Goal: Entertainment & Leisure: Browse casually

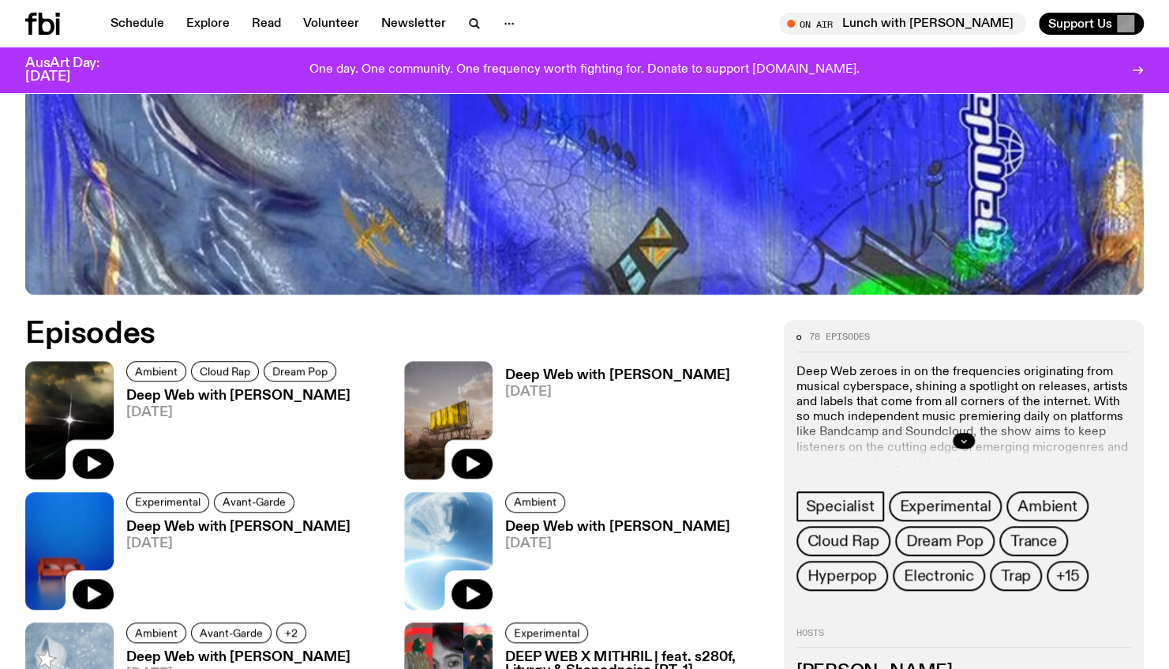
scroll to position [621, 0]
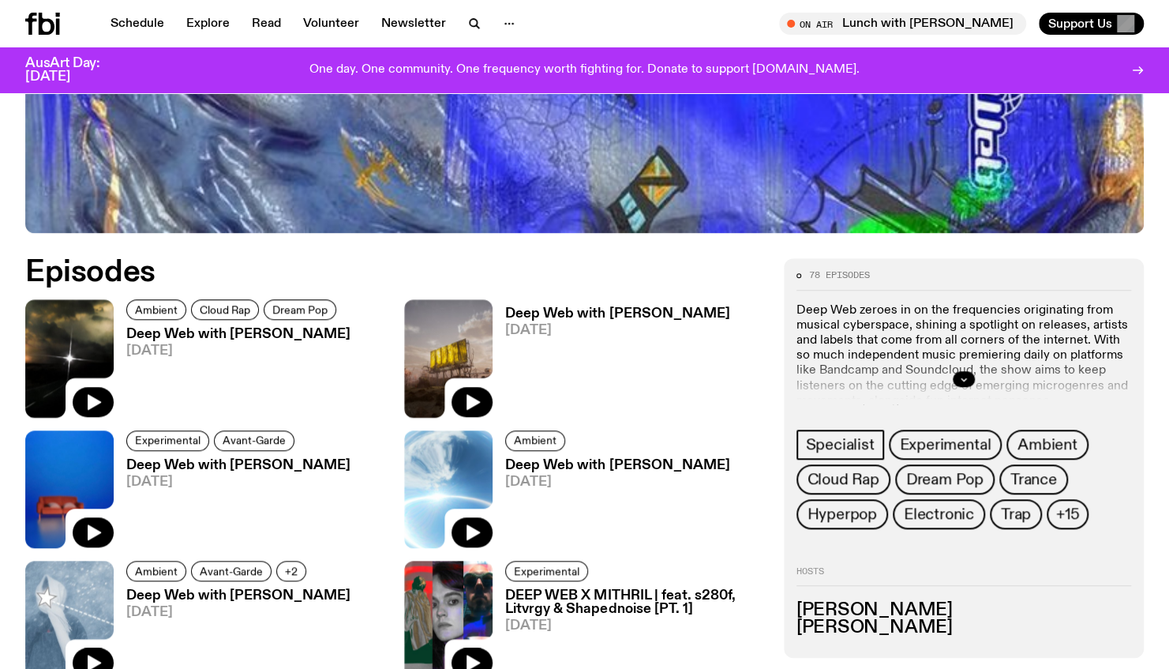
click at [278, 332] on h3 "Deep Web with [PERSON_NAME]" at bounding box center [238, 334] width 224 height 13
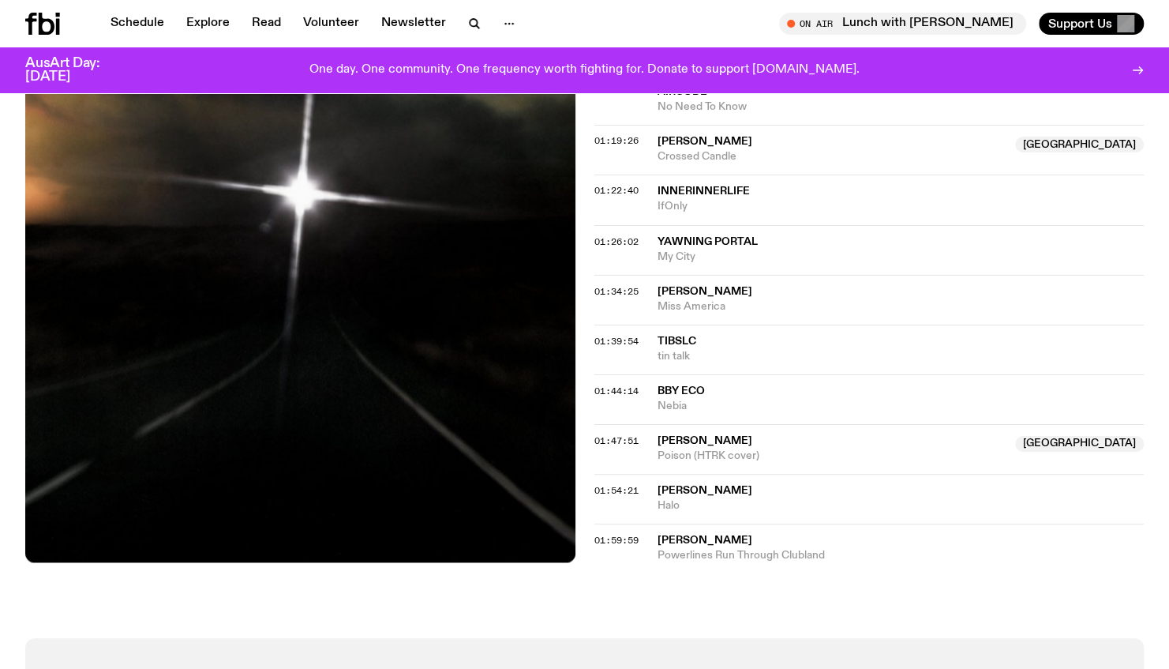
scroll to position [1330, 0]
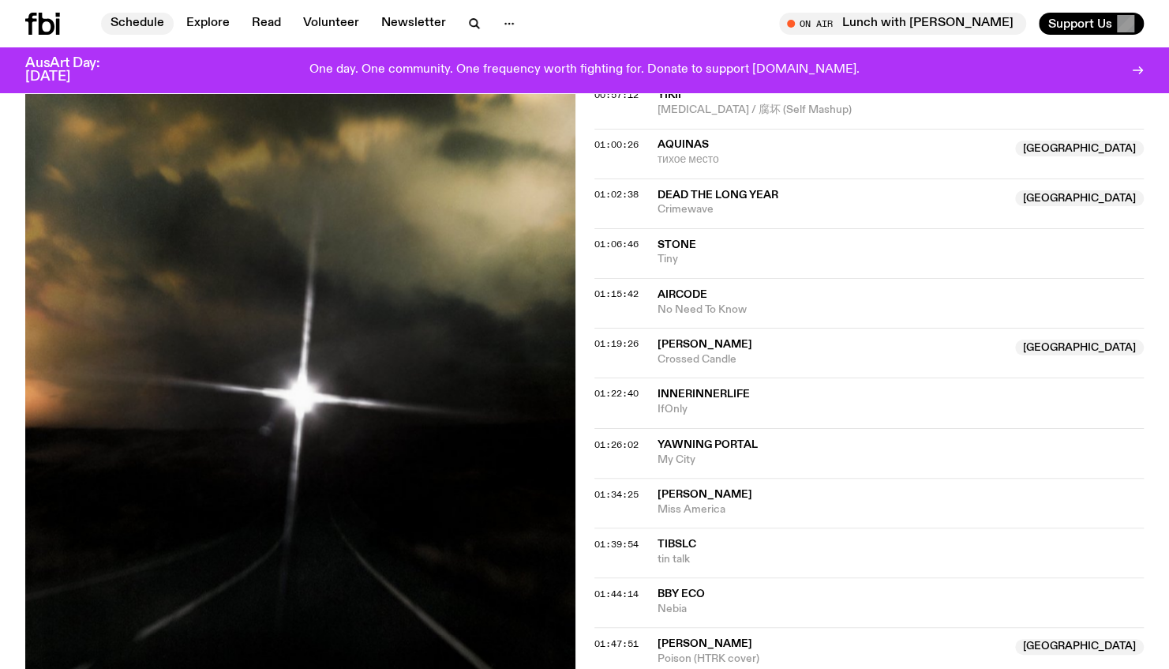
click at [162, 24] on link "Schedule" at bounding box center [137, 24] width 73 height 22
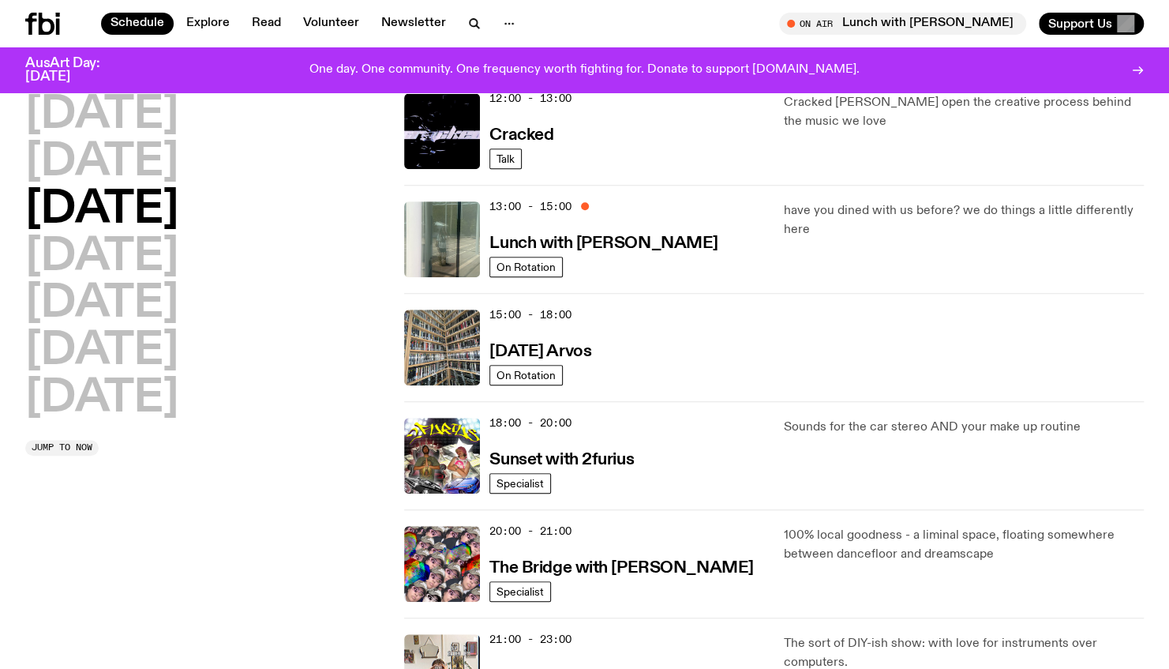
scroll to position [780, 0]
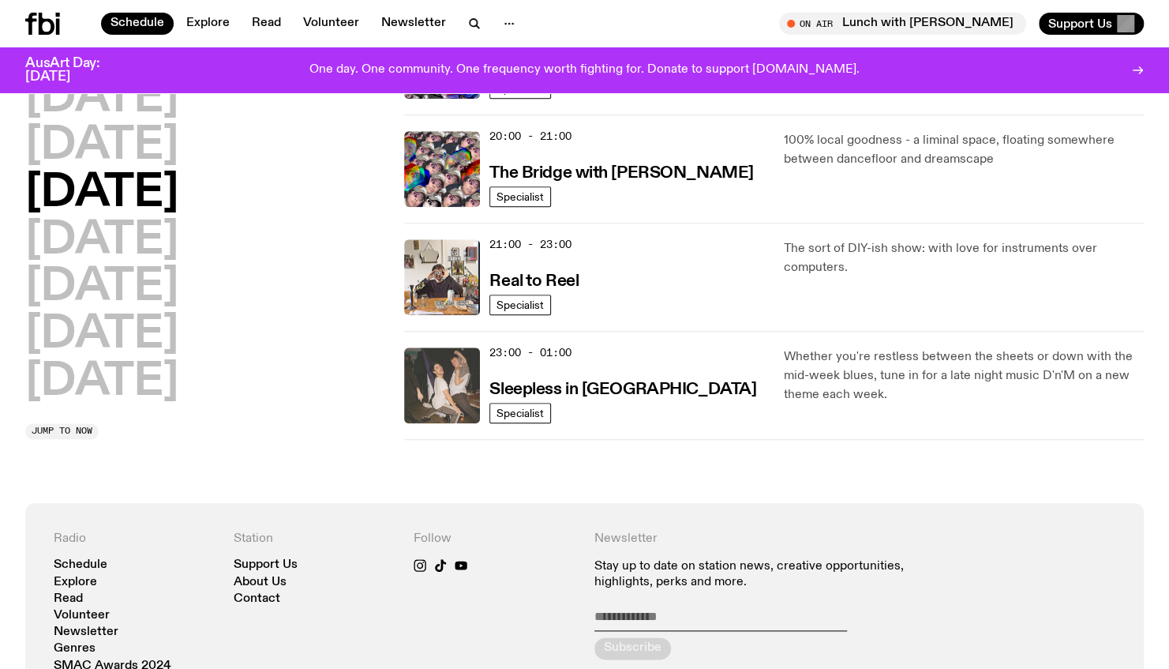
click at [437, 381] on img at bounding box center [442, 385] width 76 height 76
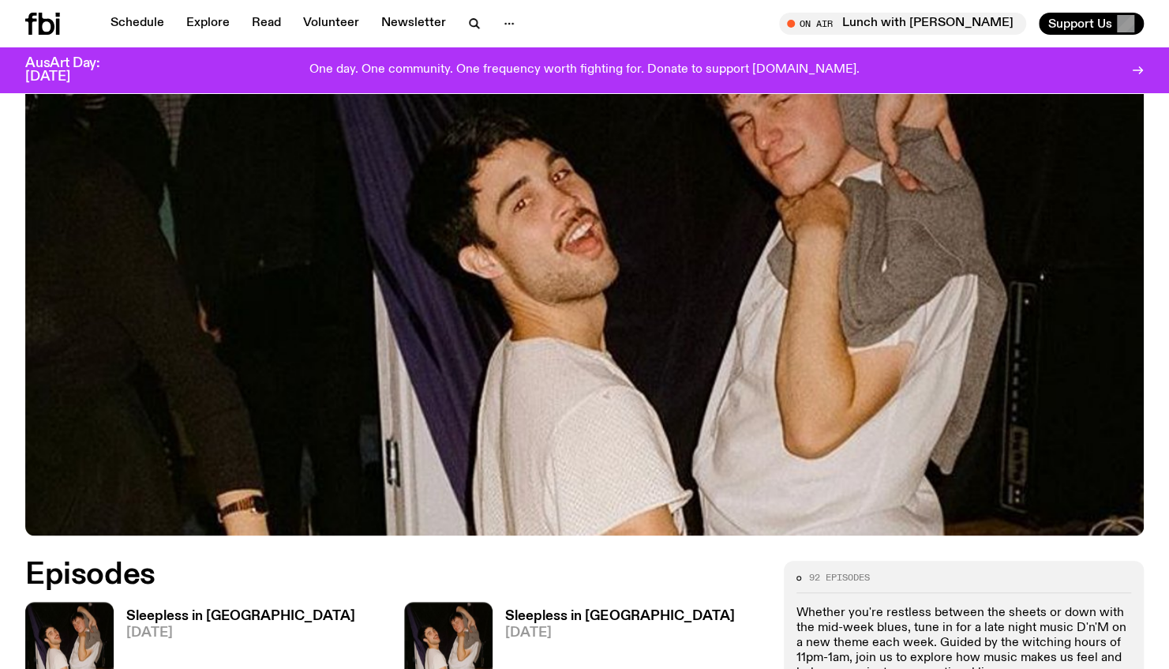
scroll to position [626, 0]
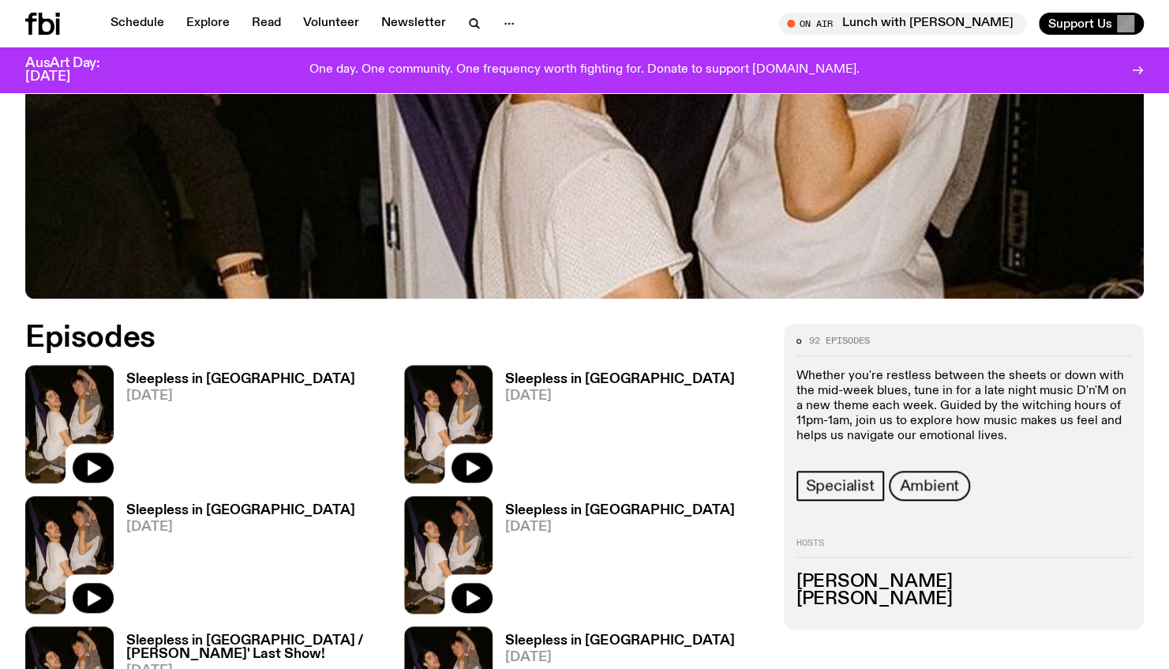
click at [215, 373] on h3 "Sleepless in [GEOGRAPHIC_DATA]" at bounding box center [240, 379] width 229 height 13
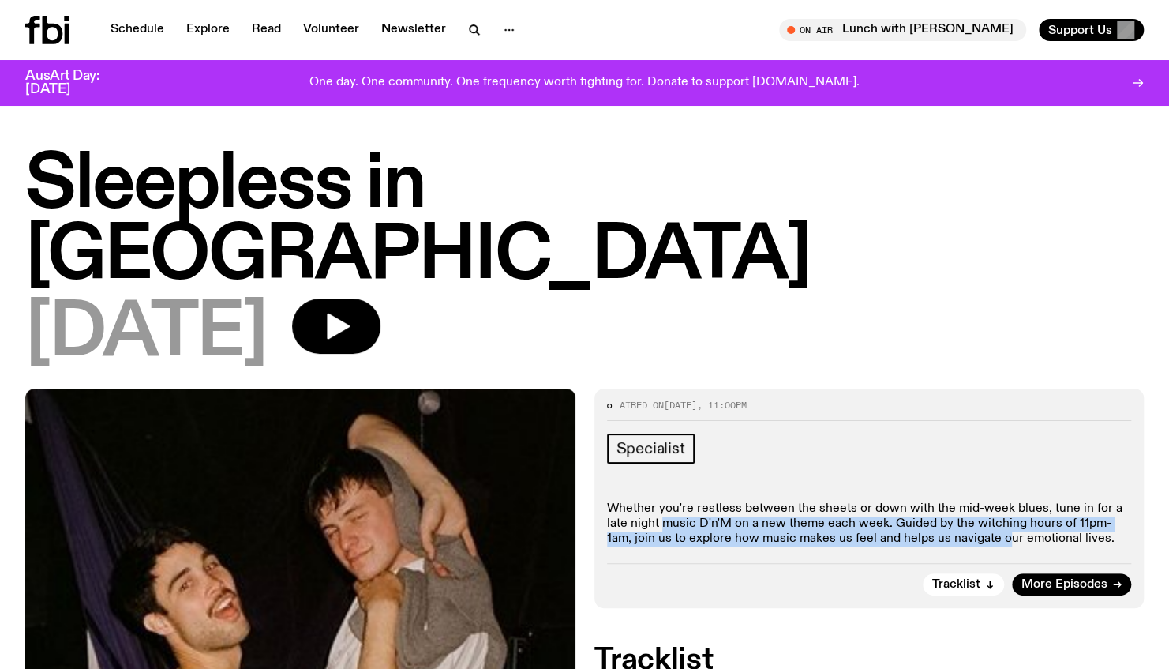
drag, startPoint x: 955, startPoint y: 474, endPoint x: 641, endPoint y: 456, distance: 314.8
click at [641, 501] on p "Whether you're restless between the sheets or down with the mid-week blues, tun…" at bounding box center [869, 524] width 525 height 46
drag, startPoint x: 641, startPoint y: 456, endPoint x: 618, endPoint y: 460, distance: 23.2
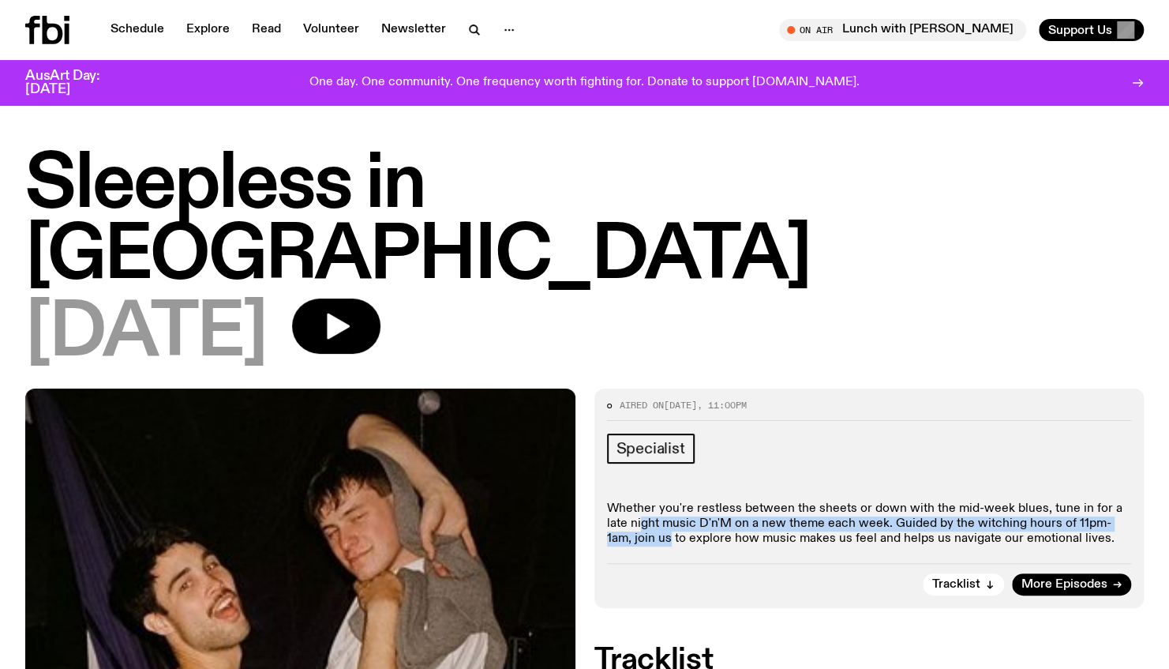
click at [618, 501] on p "Whether you're restless between the sheets or down with the mid-week blues, tun…" at bounding box center [869, 524] width 525 height 46
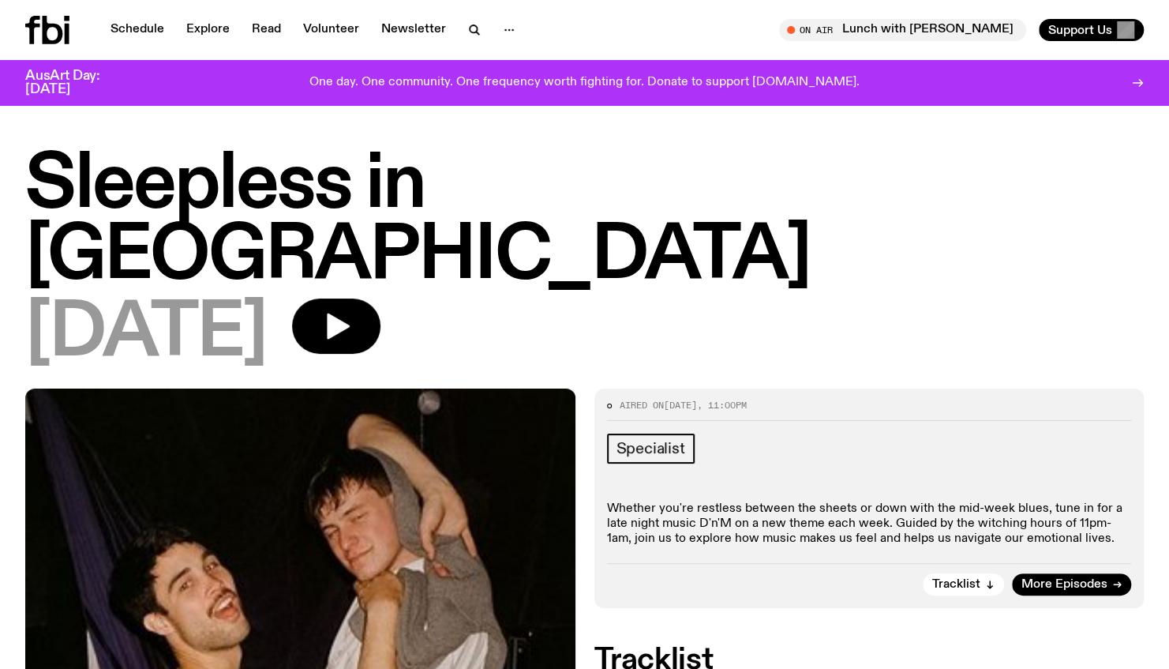
drag, startPoint x: 618, startPoint y: 460, endPoint x: 623, endPoint y: 478, distance: 18.8
click at [623, 478] on div "Aired on [DATE] 11:00pm Specialist Whether you're restless between the sheets o…" at bounding box center [870, 497] width 550 height 219
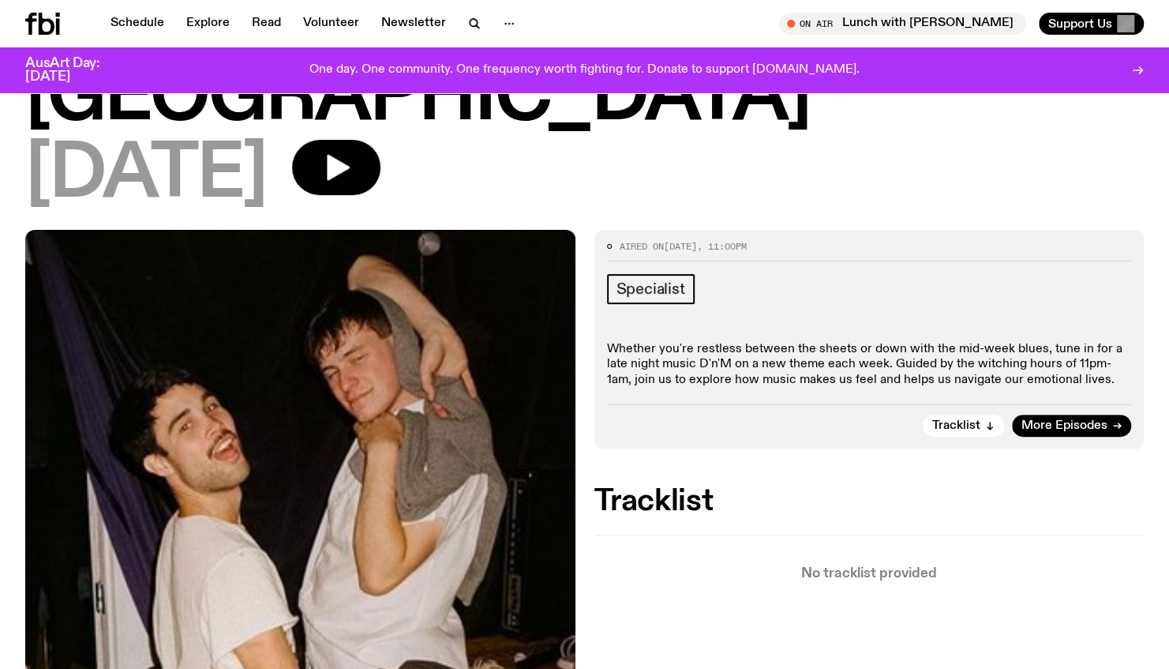
scroll to position [151, 0]
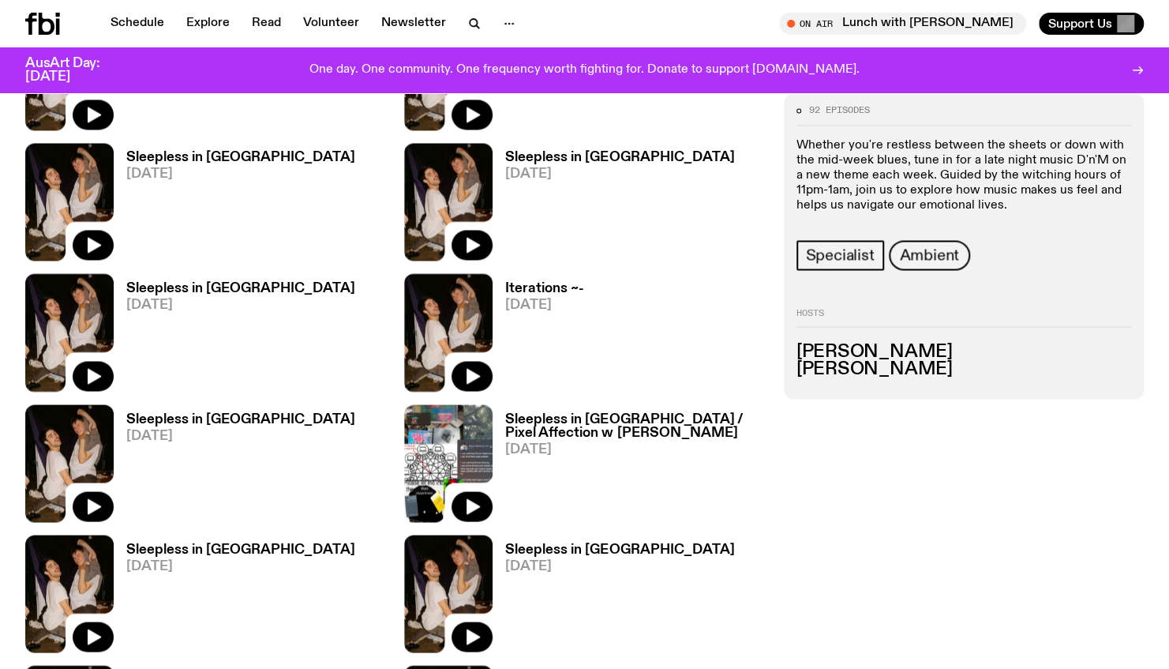
scroll to position [1416, 0]
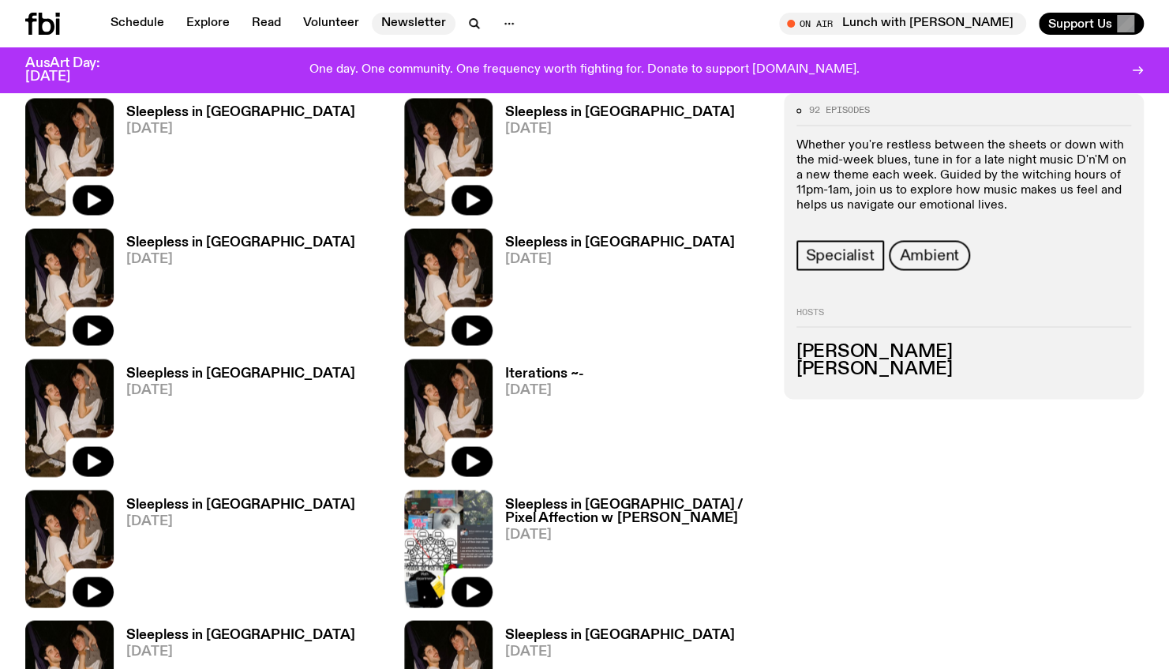
click at [396, 24] on link "Newsletter" at bounding box center [414, 24] width 84 height 22
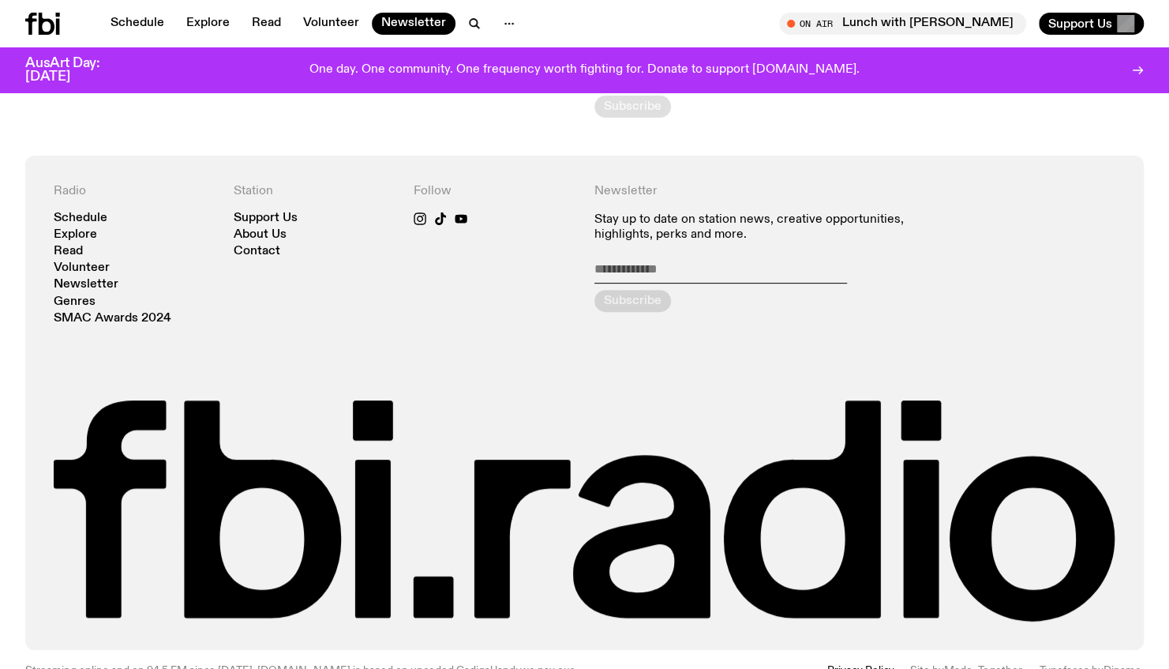
scroll to position [292, 0]
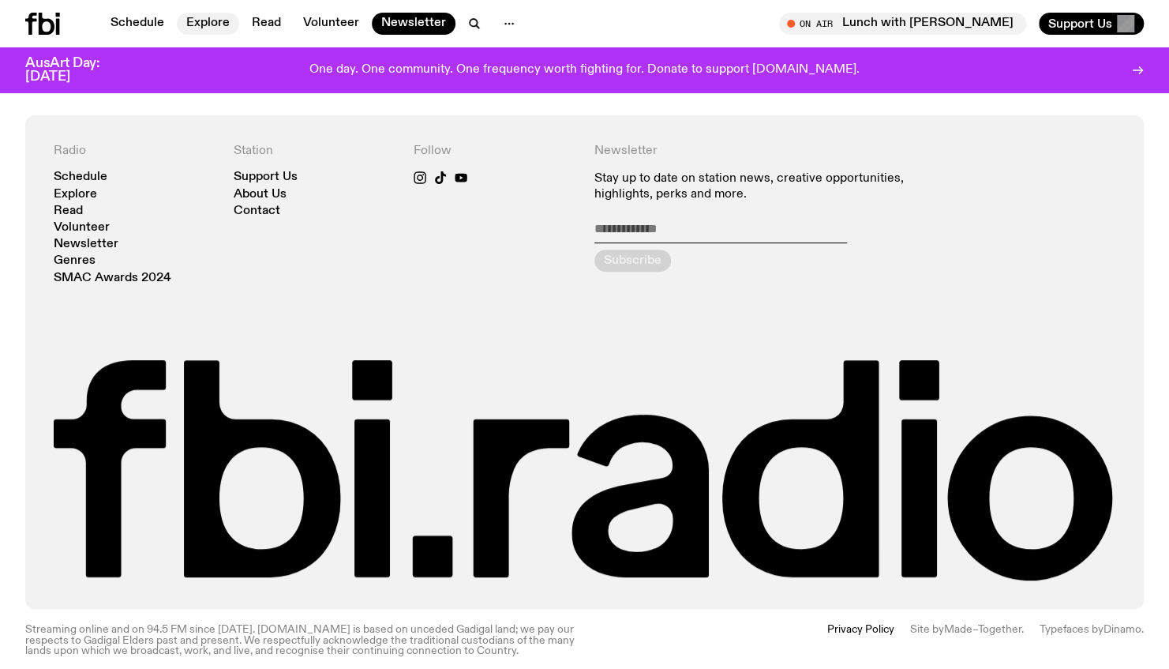
click at [202, 17] on link "Explore" at bounding box center [208, 24] width 62 height 22
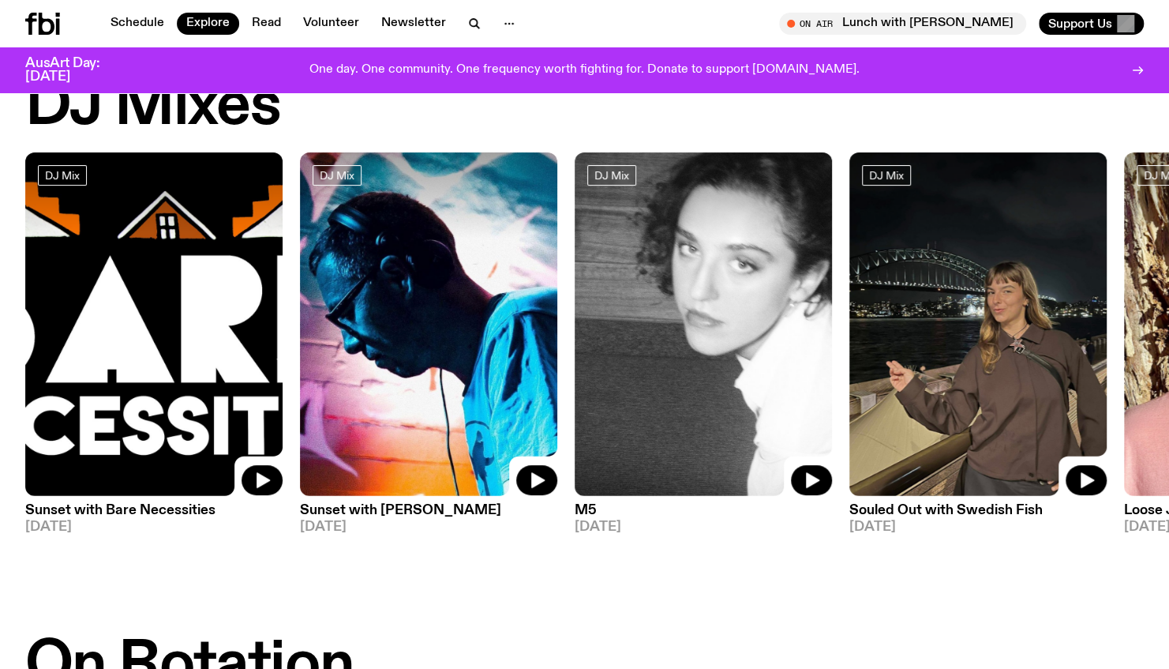
scroll to position [79, 0]
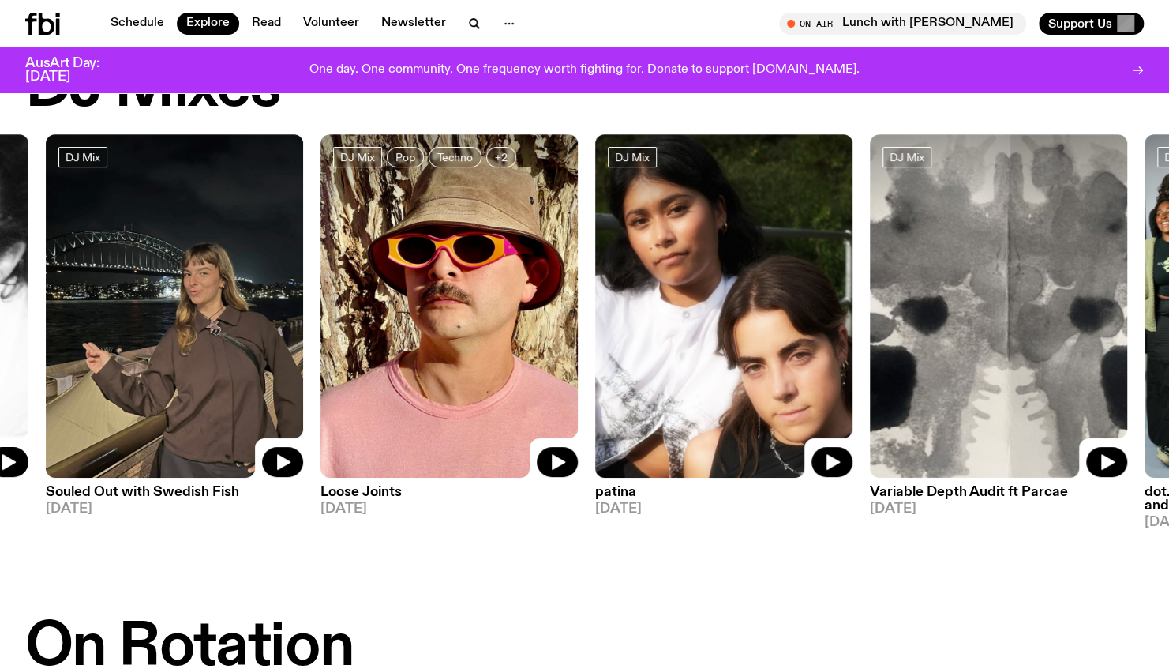
drag, startPoint x: 989, startPoint y: 383, endPoint x: 183, endPoint y: 364, distance: 805.6
click at [183, 364] on img at bounding box center [174, 305] width 257 height 343
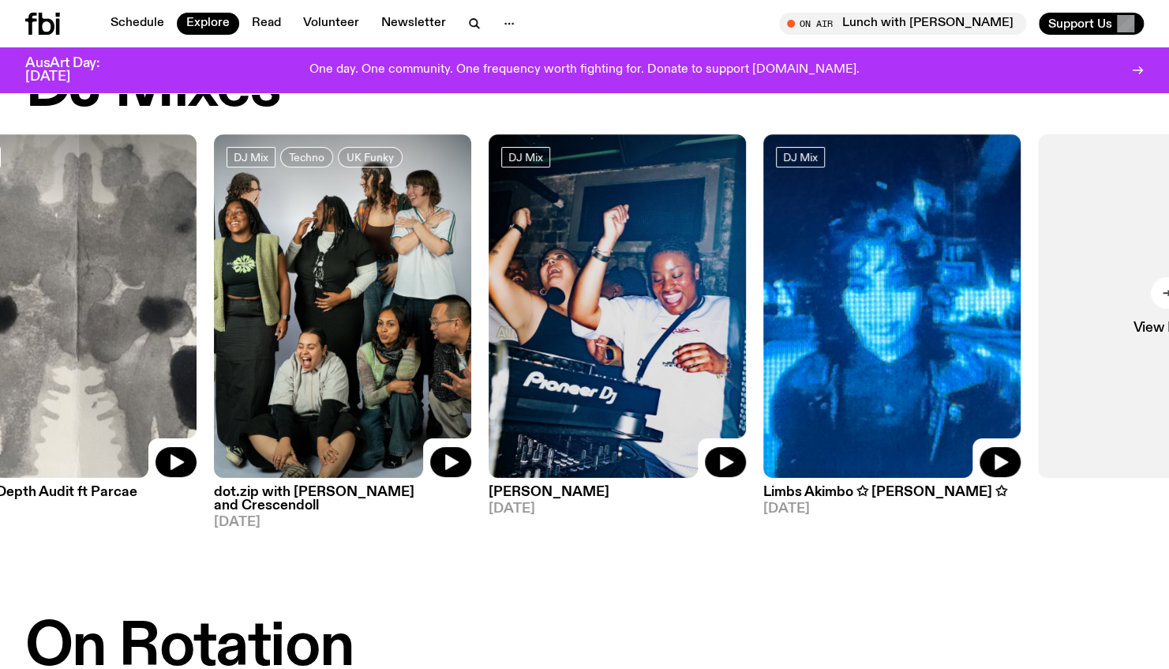
drag, startPoint x: 958, startPoint y: 321, endPoint x: 46, endPoint y: 333, distance: 912.0
click at [46, 333] on img at bounding box center [67, 305] width 257 height 343
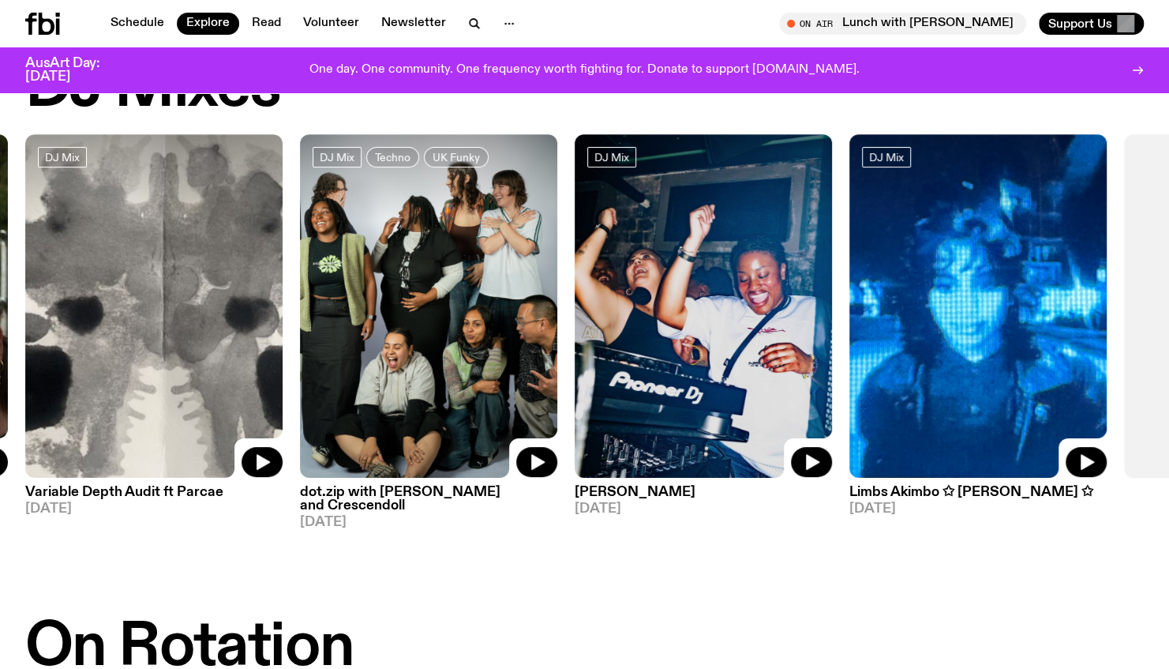
scroll to position [553, 0]
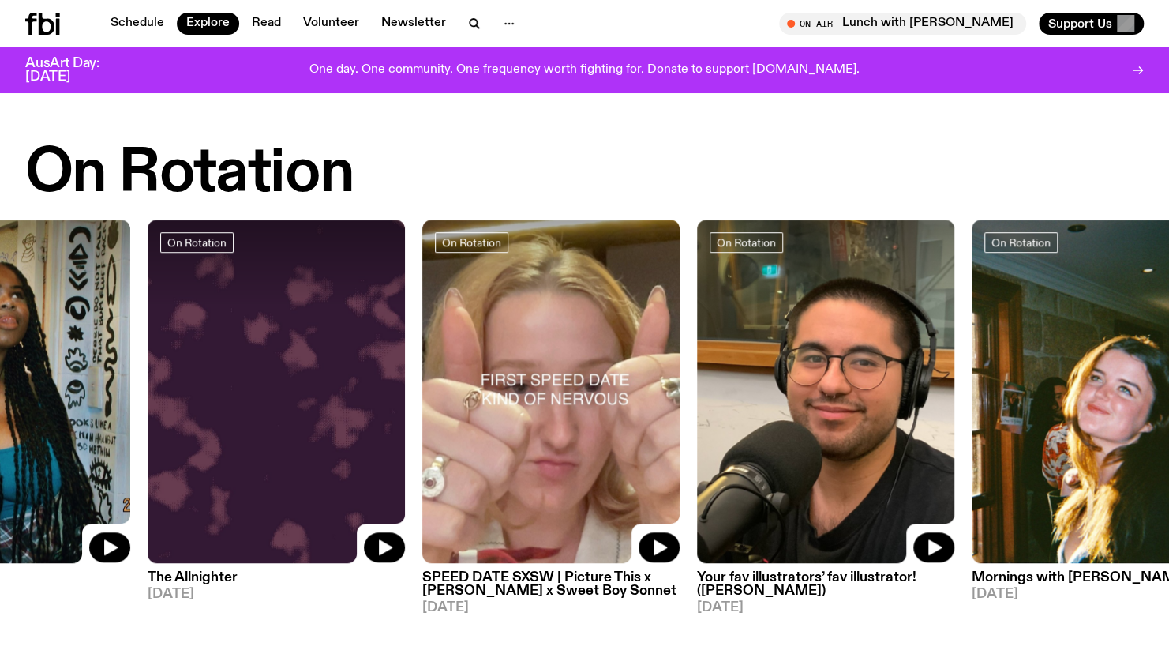
drag, startPoint x: 942, startPoint y: 360, endPoint x: 238, endPoint y: 371, distance: 703.6
click at [238, 371] on img at bounding box center [276, 390] width 257 height 343
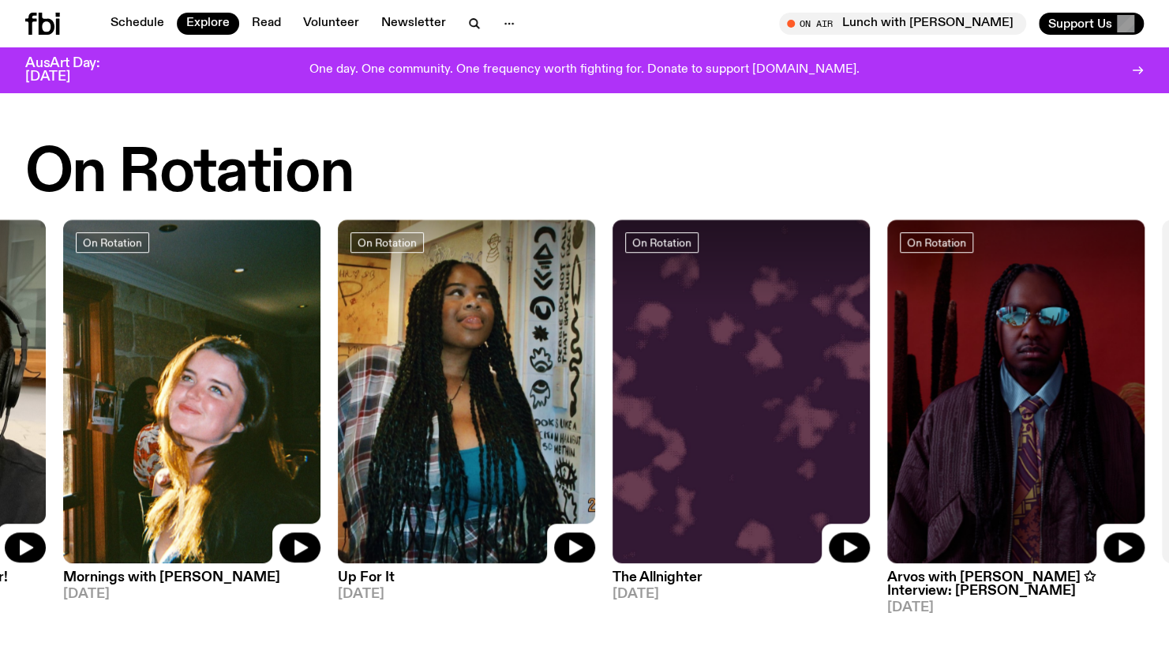
drag, startPoint x: 967, startPoint y: 379, endPoint x: 177, endPoint y: 377, distance: 790.4
click at [177, 377] on img at bounding box center [191, 390] width 257 height 343
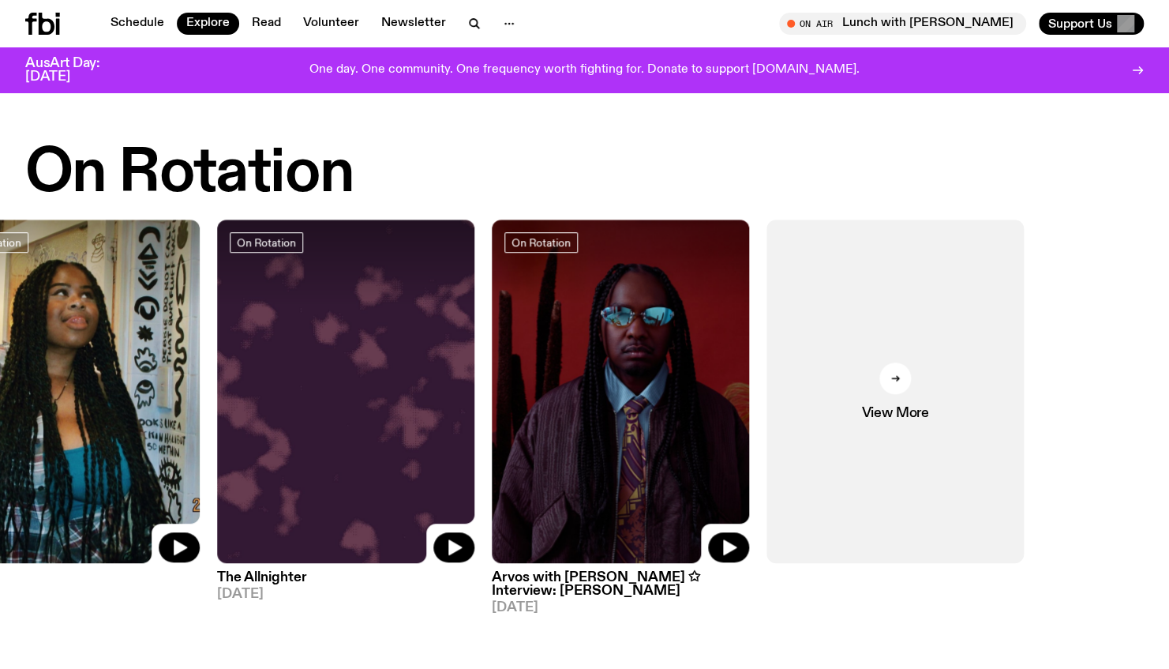
drag, startPoint x: 919, startPoint y: 415, endPoint x: 400, endPoint y: 434, distance: 519.9
click at [407, 434] on div "On Rotation Lunch with [PERSON_NAME] [DATE] On Rotation Mornings with [PERSON_N…" at bounding box center [584, 416] width 1119 height 395
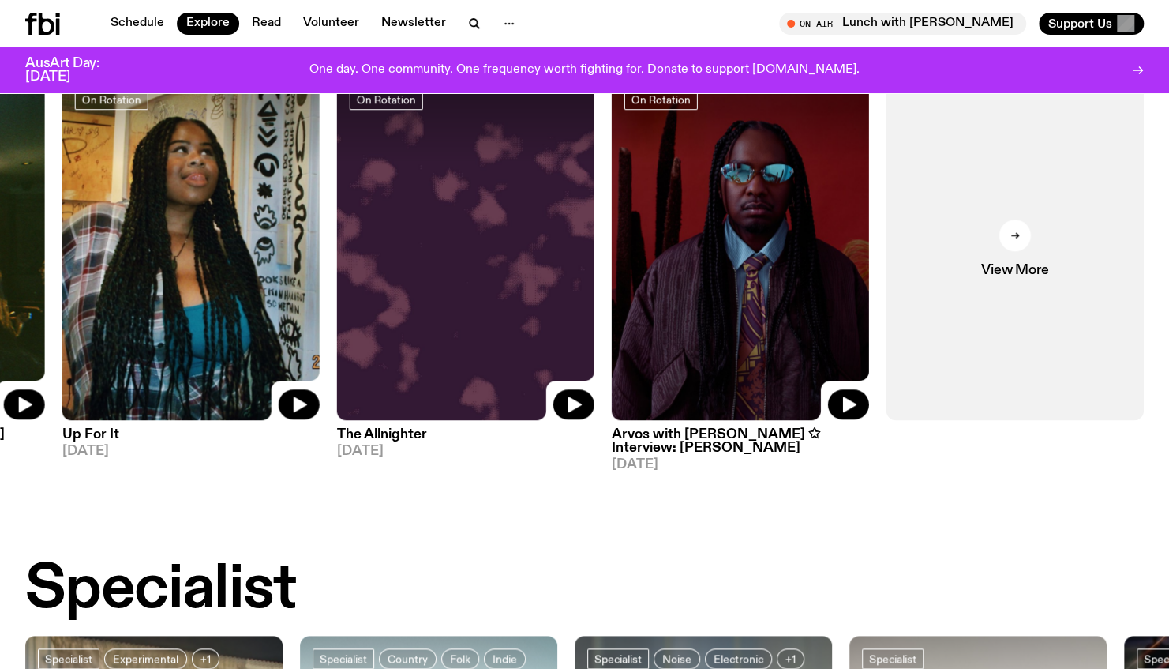
scroll to position [1105, 0]
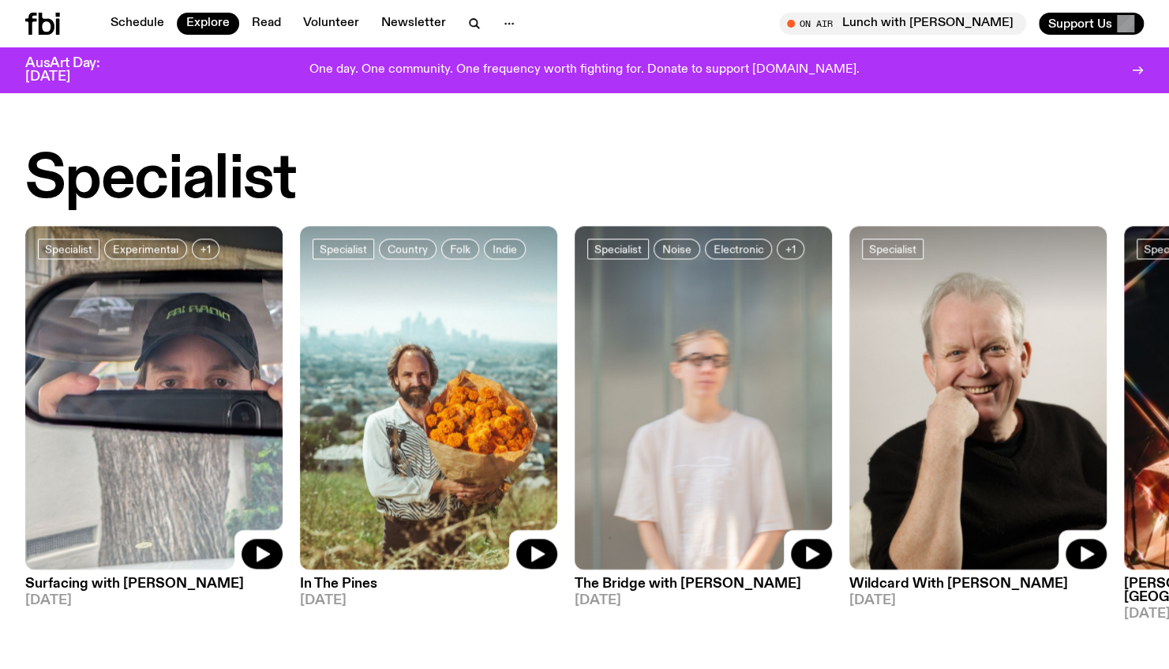
click at [726, 584] on h3 "The Bridge with [PERSON_NAME]" at bounding box center [703, 583] width 257 height 13
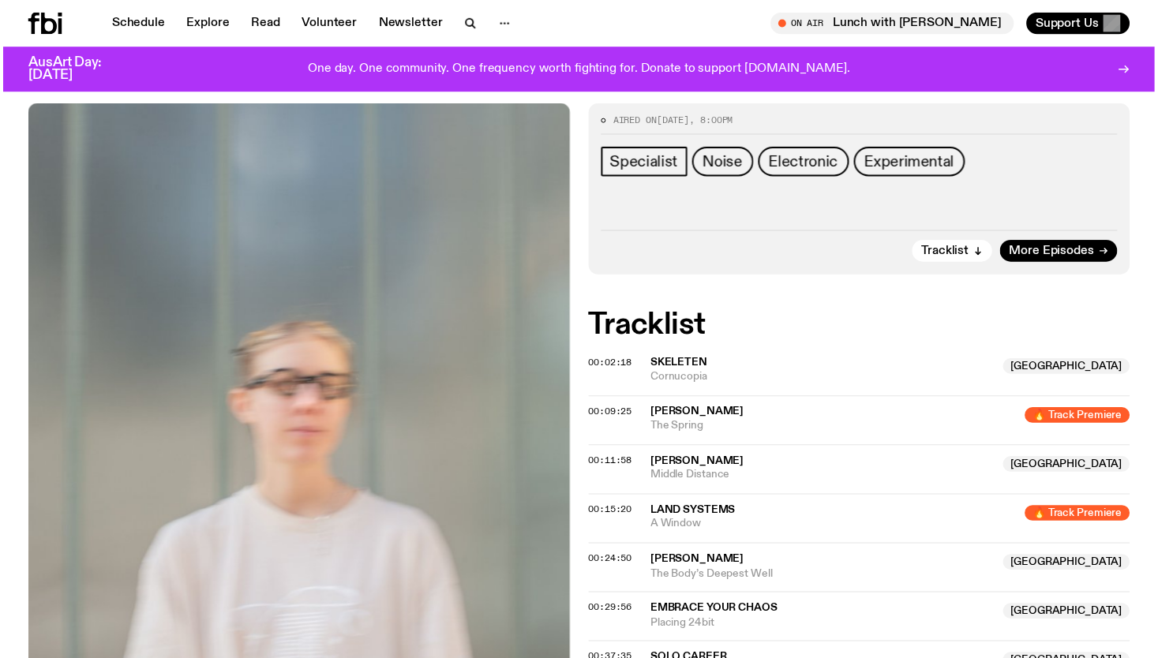
scroll to position [462, 0]
